Goal: Transaction & Acquisition: Purchase product/service

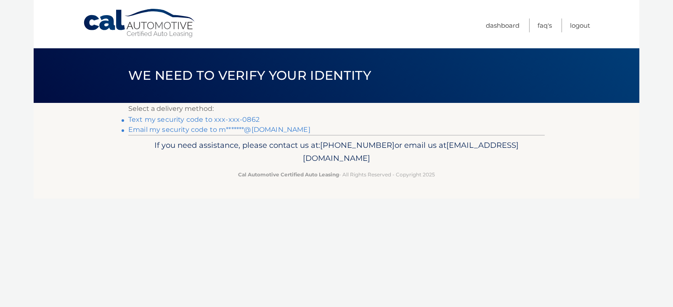
click at [188, 118] on link "Text my security code to xxx-xxx-0862" at bounding box center [193, 120] width 131 height 8
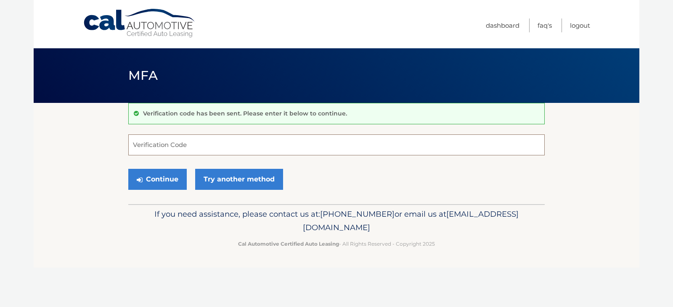
click at [178, 147] on input "Verification Code" at bounding box center [336, 145] width 416 height 21
type input "847103"
click at [174, 175] on button "Continue" at bounding box center [157, 179] width 58 height 21
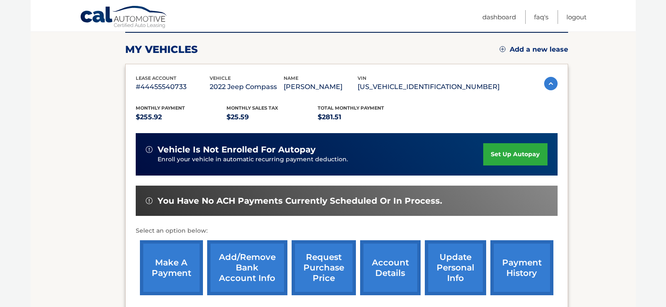
scroll to position [126, 0]
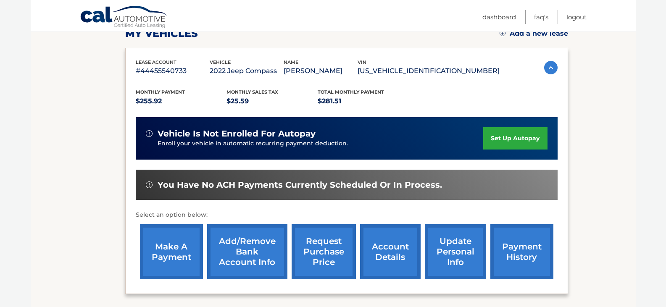
click at [184, 248] on link "make a payment" at bounding box center [171, 251] width 63 height 55
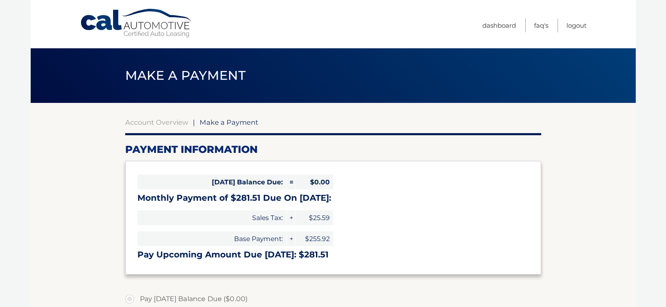
select select "NDkzMjZiMTYtMmRlNy00YWE0LWIxMWEtNGJjZTJlNmYxZjA3"
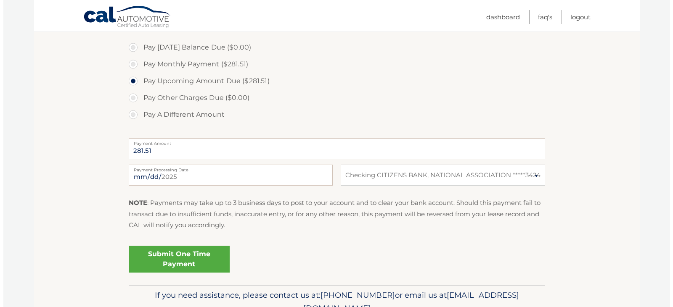
scroll to position [252, 0]
click at [206, 252] on link "Submit One Time Payment" at bounding box center [175, 258] width 101 height 27
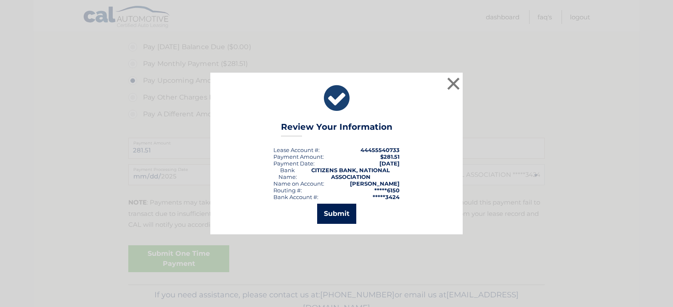
click at [345, 217] on button "Submit" at bounding box center [336, 214] width 39 height 20
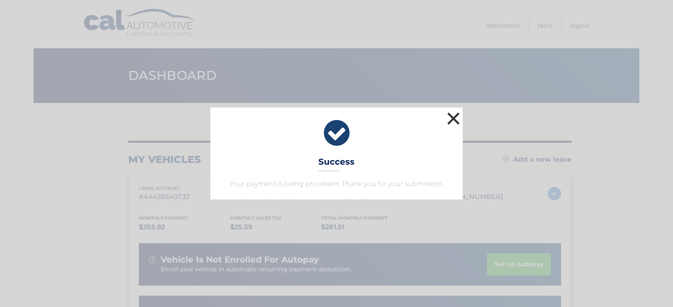
click at [453, 116] on button "×" at bounding box center [453, 118] width 17 height 17
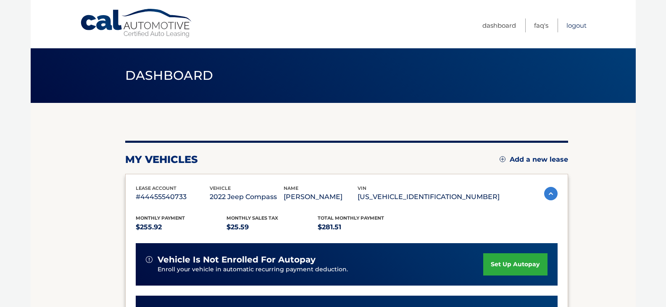
click at [581, 27] on link "Logout" at bounding box center [577, 25] width 20 height 14
